Goal: Information Seeking & Learning: Check status

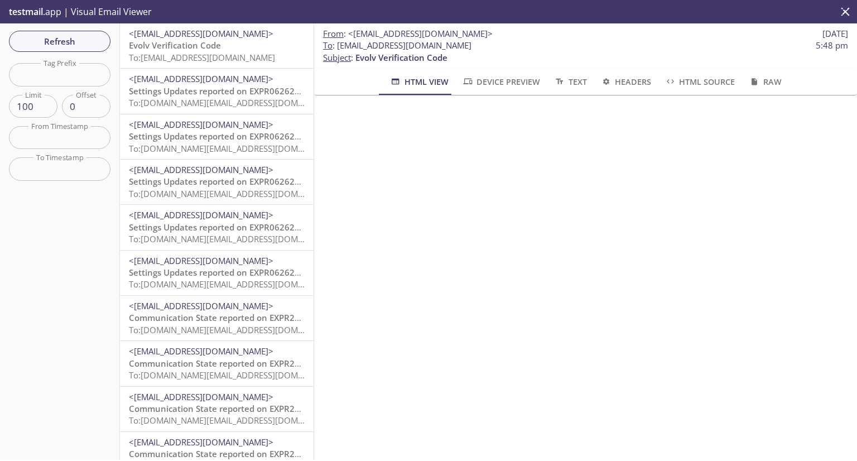
click at [194, 47] on span "Evolv Verification Code" at bounding box center [175, 45] width 92 height 11
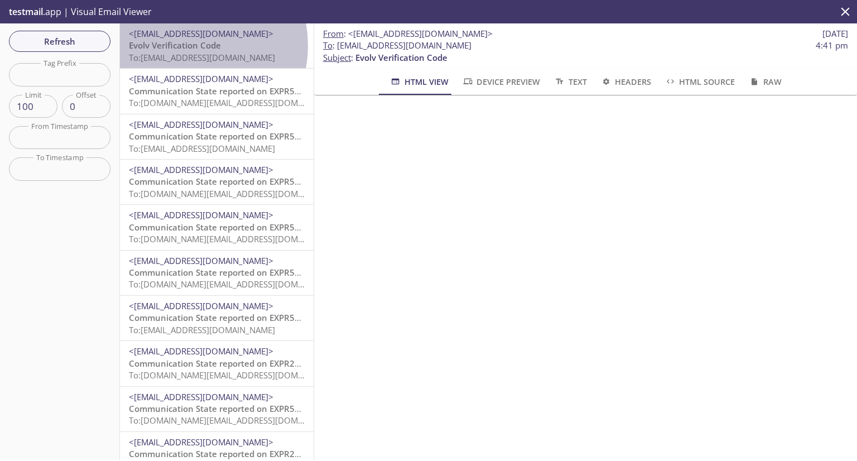
click at [183, 45] on span "Evolv Verification Code" at bounding box center [175, 45] width 92 height 11
